Goal: Task Accomplishment & Management: Manage account settings

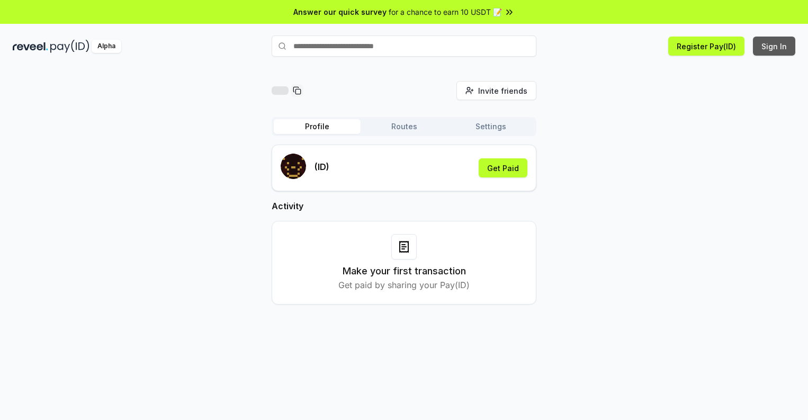
click at [775, 46] on button "Sign In" at bounding box center [774, 46] width 42 height 19
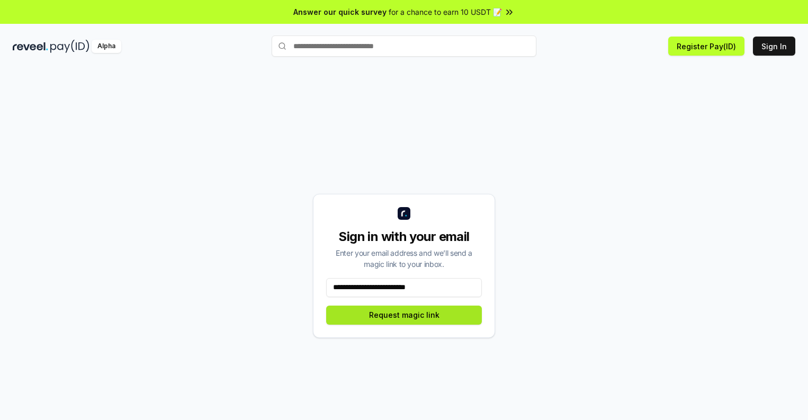
type input "**********"
click at [404, 314] on button "Request magic link" at bounding box center [404, 314] width 156 height 19
